Goal: Complete application form

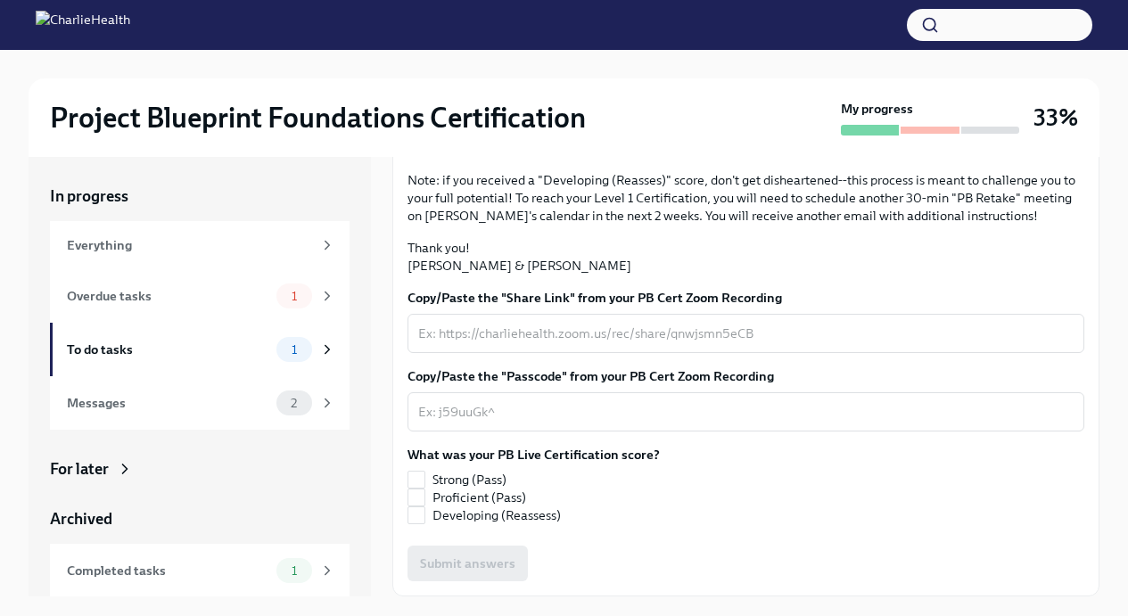
scroll to position [434, 0]
click at [416, 481] on input "Strong (Pass)" at bounding box center [416, 480] width 16 height 16
checkbox input "true"
click at [475, 331] on textarea "Copy/Paste the "Share Link" from your PB Cert Zoom Recording" at bounding box center [745, 333] width 655 height 21
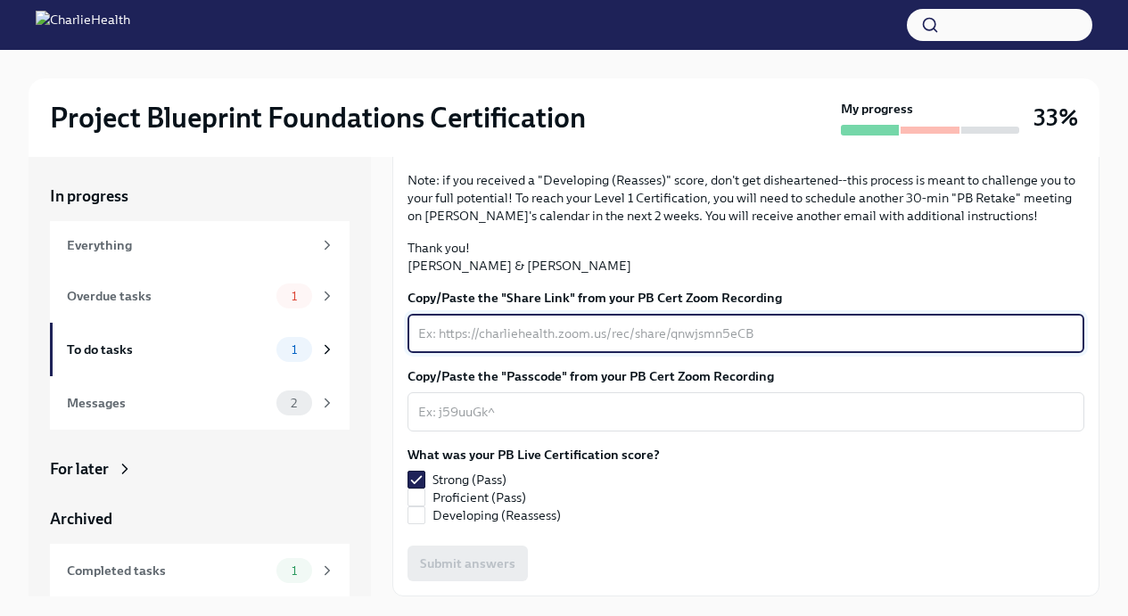
paste textarea "[URL][DOMAIN_NAME]"
type textarea "[URL][DOMAIN_NAME]"
click at [465, 415] on textarea "Copy/Paste the "Passcode" from your PB Cert Zoom Recording" at bounding box center [745, 411] width 655 height 21
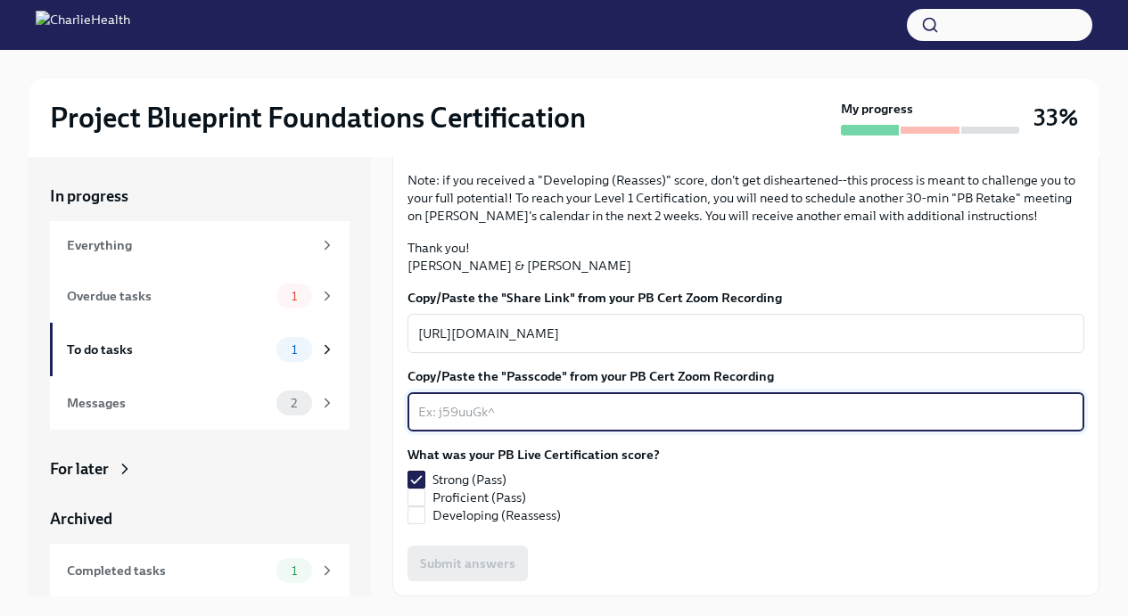
click at [658, 472] on div "What was your PB Live Certification score? Strong (Pass) Proficient (Pass) Deve…" at bounding box center [745, 485] width 677 height 78
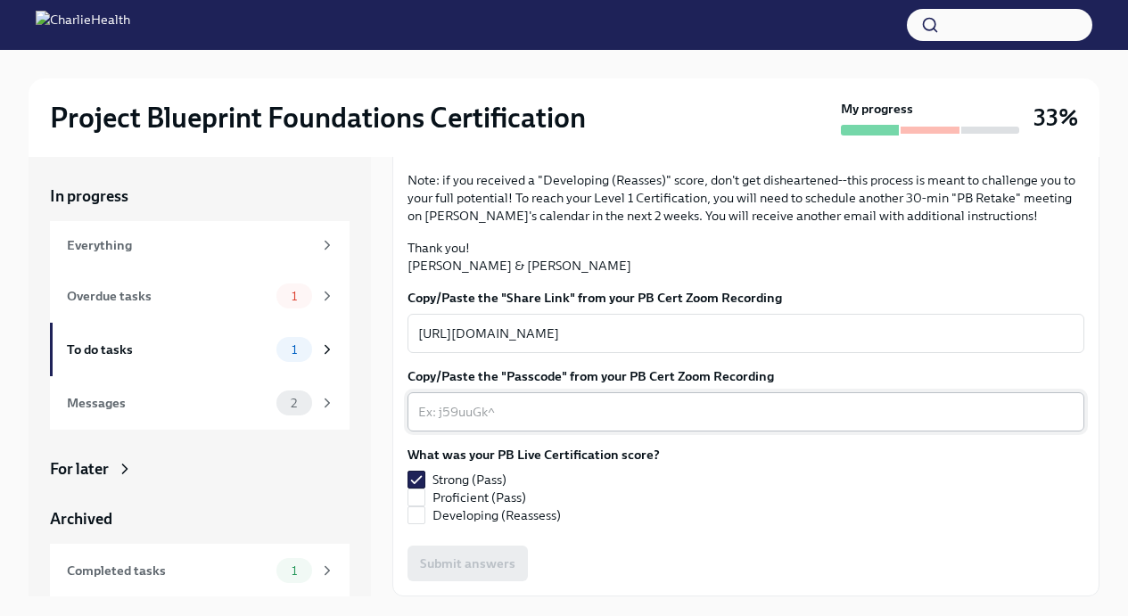
click at [599, 415] on textarea "Copy/Paste the "Passcode" from your PB Cert Zoom Recording" at bounding box center [745, 411] width 655 height 21
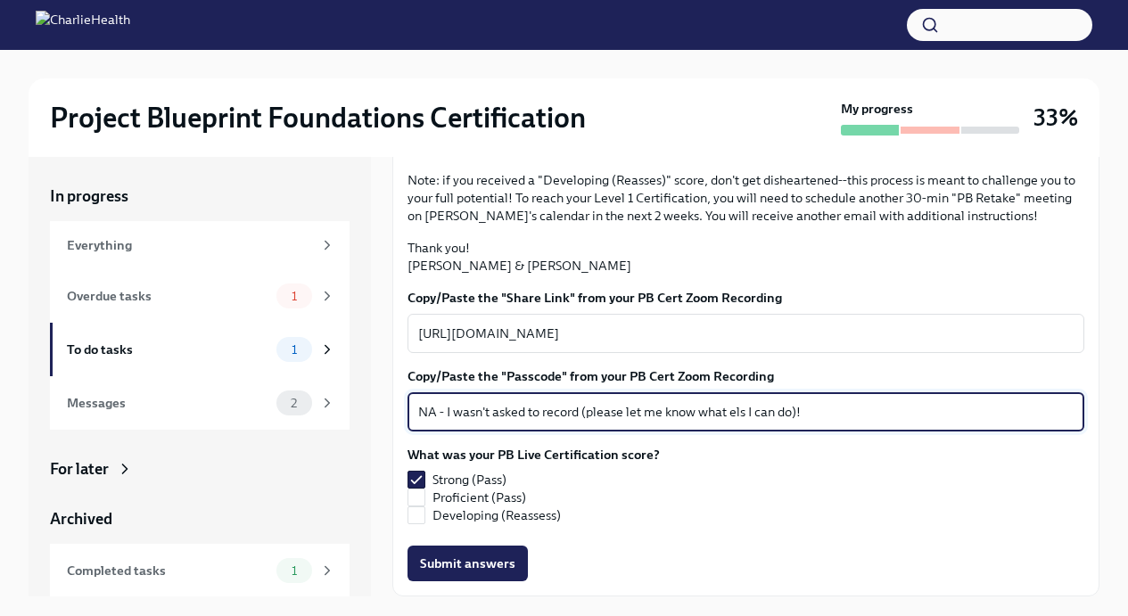
scroll to position [30, 0]
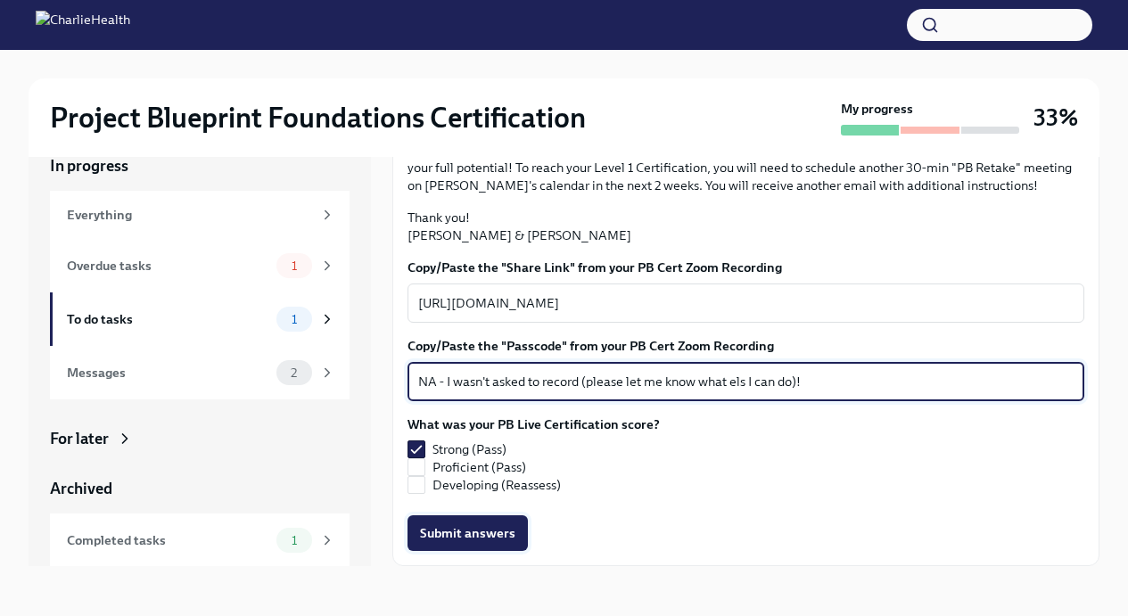
type textarea "NA - I wasn't asked to record (please let me know what els I can do)!"
click at [456, 535] on span "Submit answers" at bounding box center [467, 533] width 95 height 18
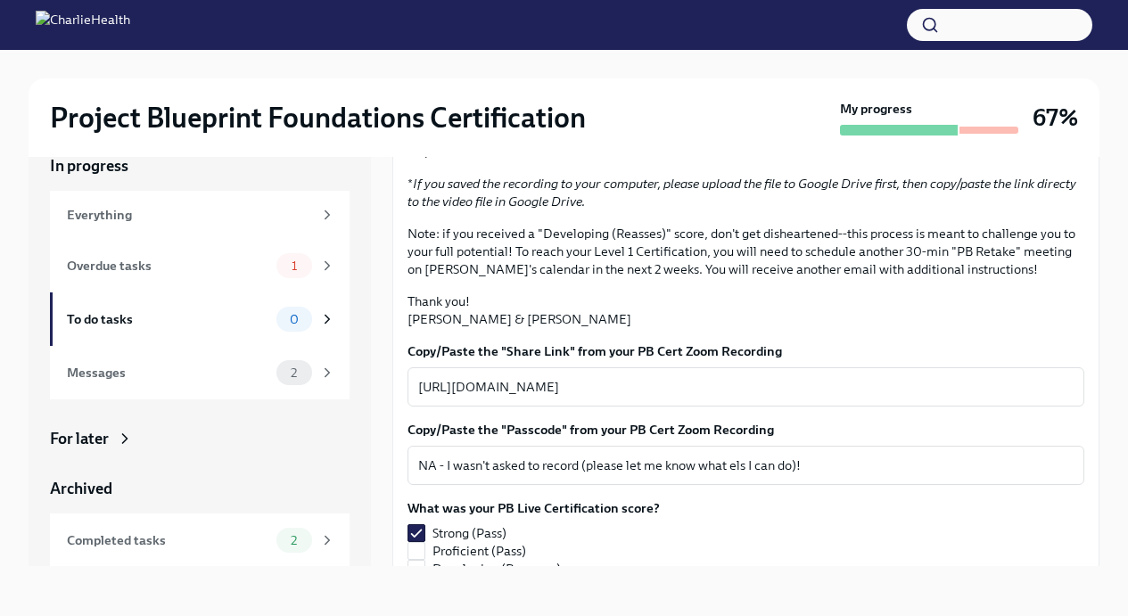
scroll to position [0, 0]
